Goal: Information Seeking & Learning: Learn about a topic

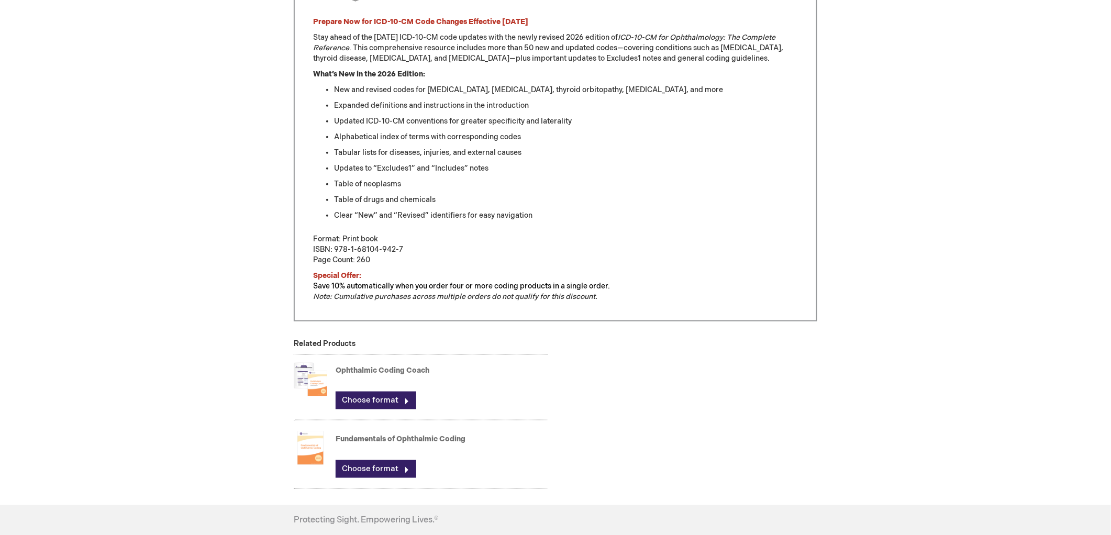
scroll to position [465, 0]
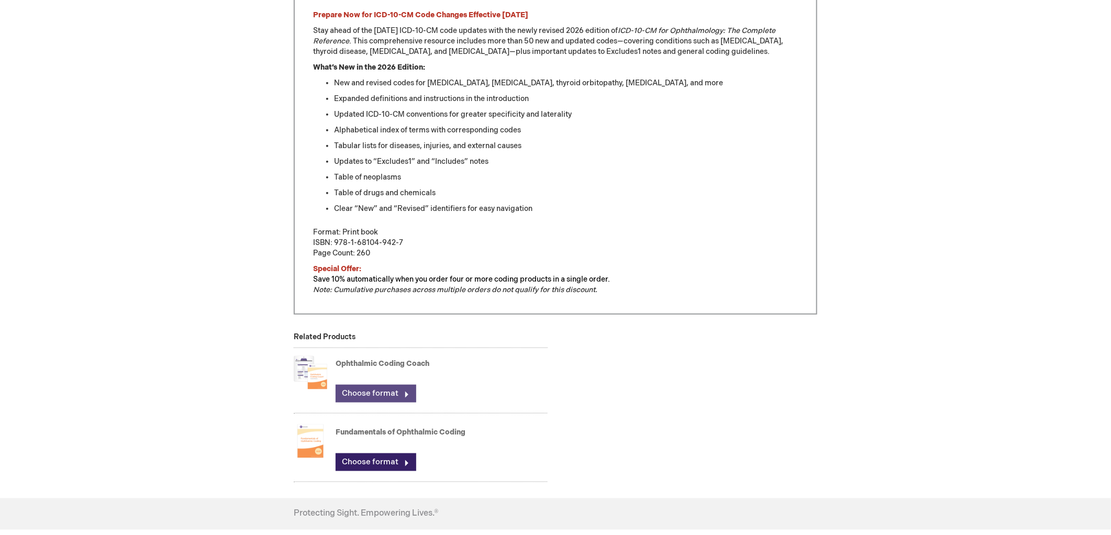
click at [385, 392] on link "Choose format" at bounding box center [376, 394] width 81 height 18
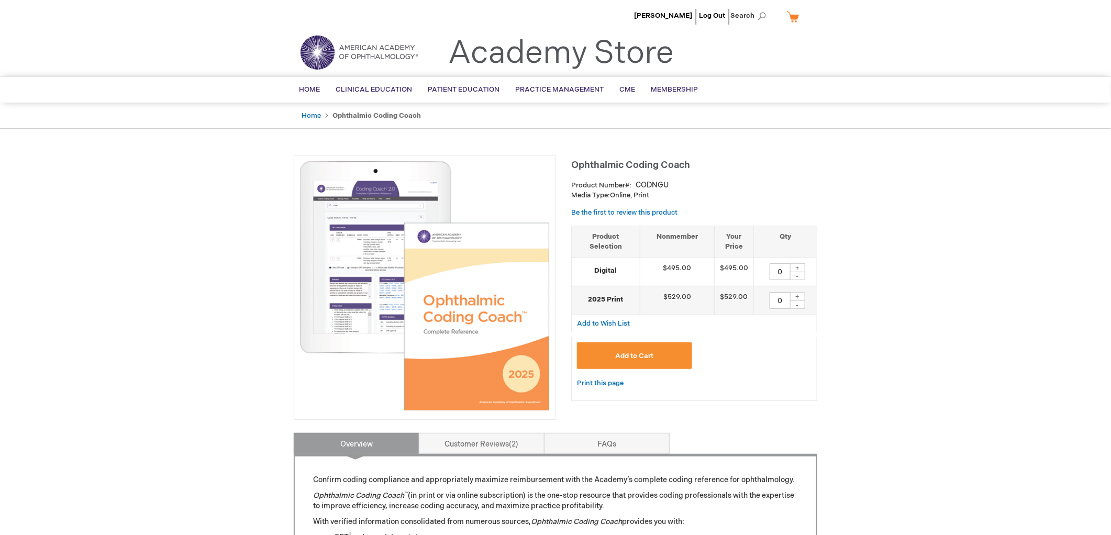
drag, startPoint x: 690, startPoint y: 167, endPoint x: 573, endPoint y: 163, distance: 116.3
click at [573, 163] on span "Ophthalmic Coding Coach" at bounding box center [630, 165] width 119 height 11
copy span "Ophthalmic Coding Coach"
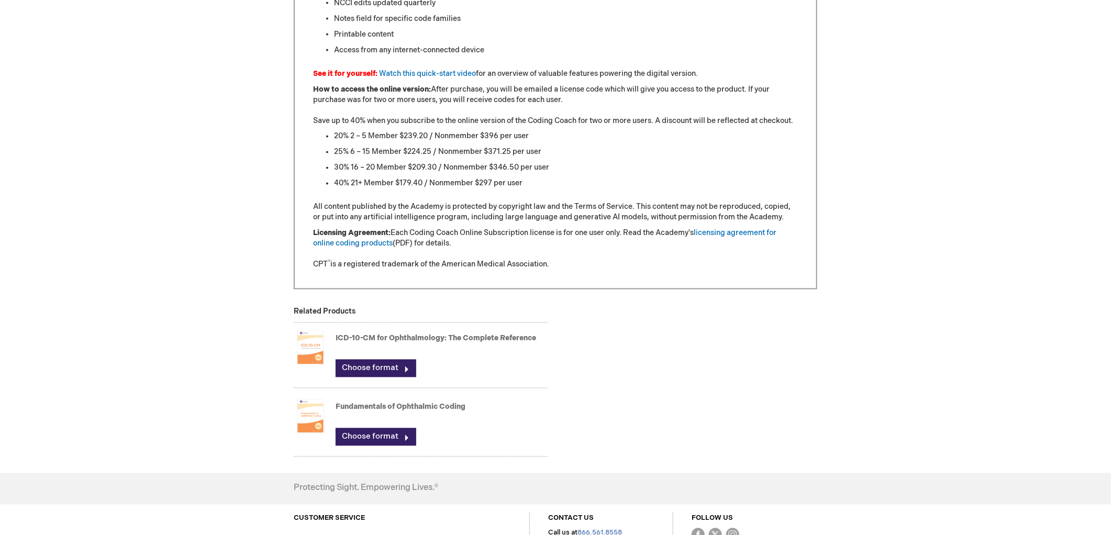
scroll to position [1027, 0]
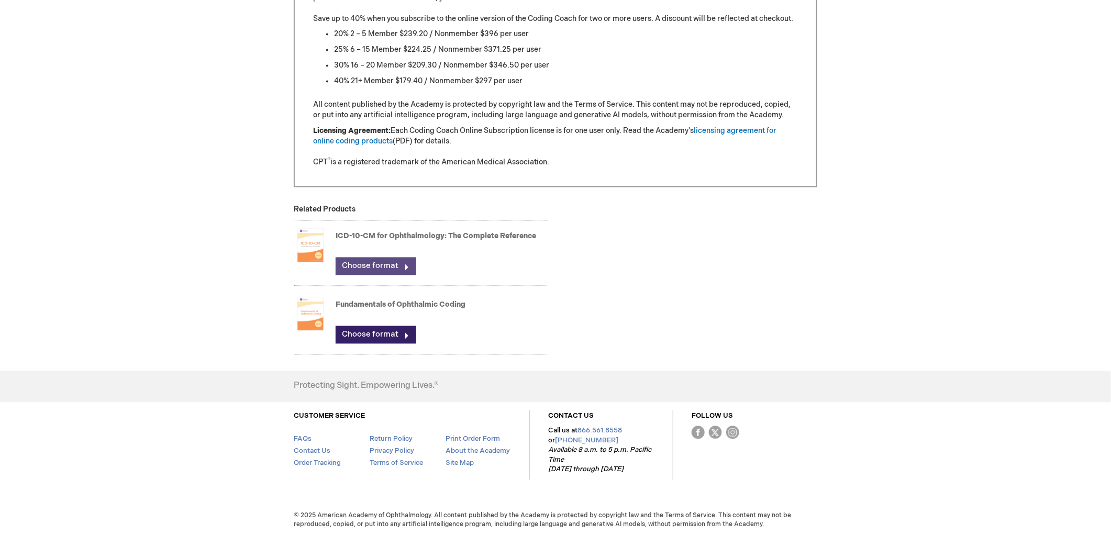
click at [393, 265] on link "Choose format" at bounding box center [376, 267] width 81 height 18
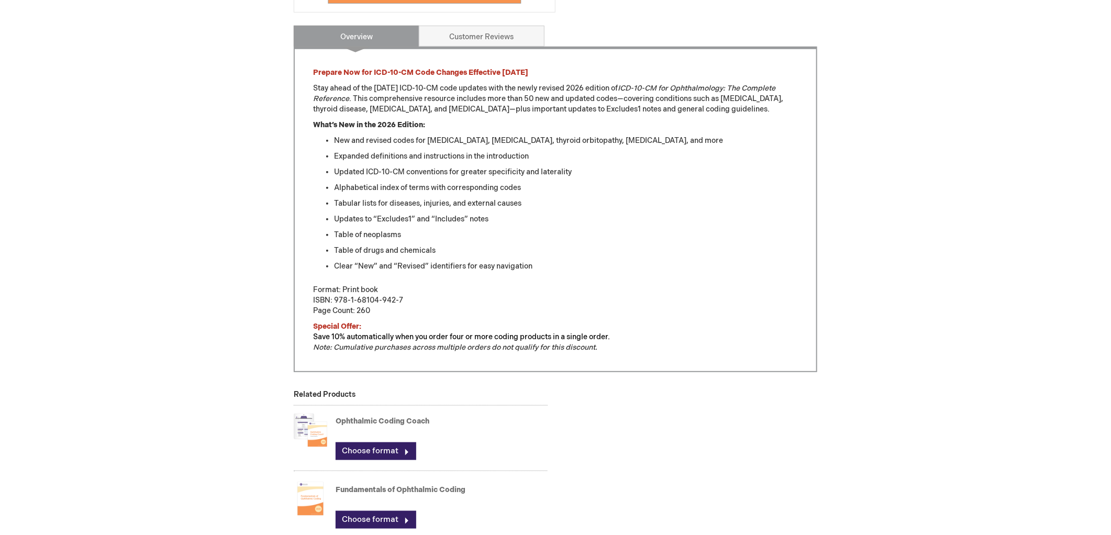
scroll to position [592, 0]
